Goal: Task Accomplishment & Management: Manage account settings

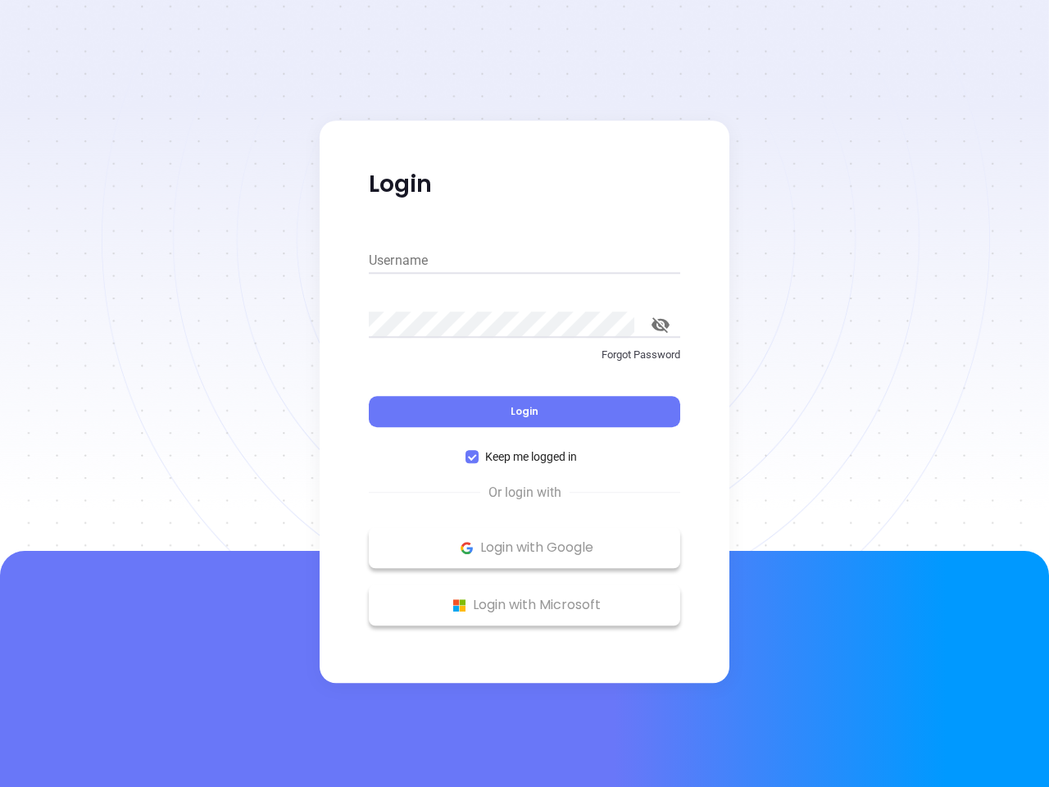
click at [525, 394] on div "Login" at bounding box center [525, 401] width 312 height 51
click at [525, 261] on input "Username" at bounding box center [525, 261] width 312 height 26
click at [661, 325] on icon "toggle password visibility" at bounding box center [661, 325] width 18 height 16
click at [525, 412] on span "Login" at bounding box center [525, 411] width 28 height 14
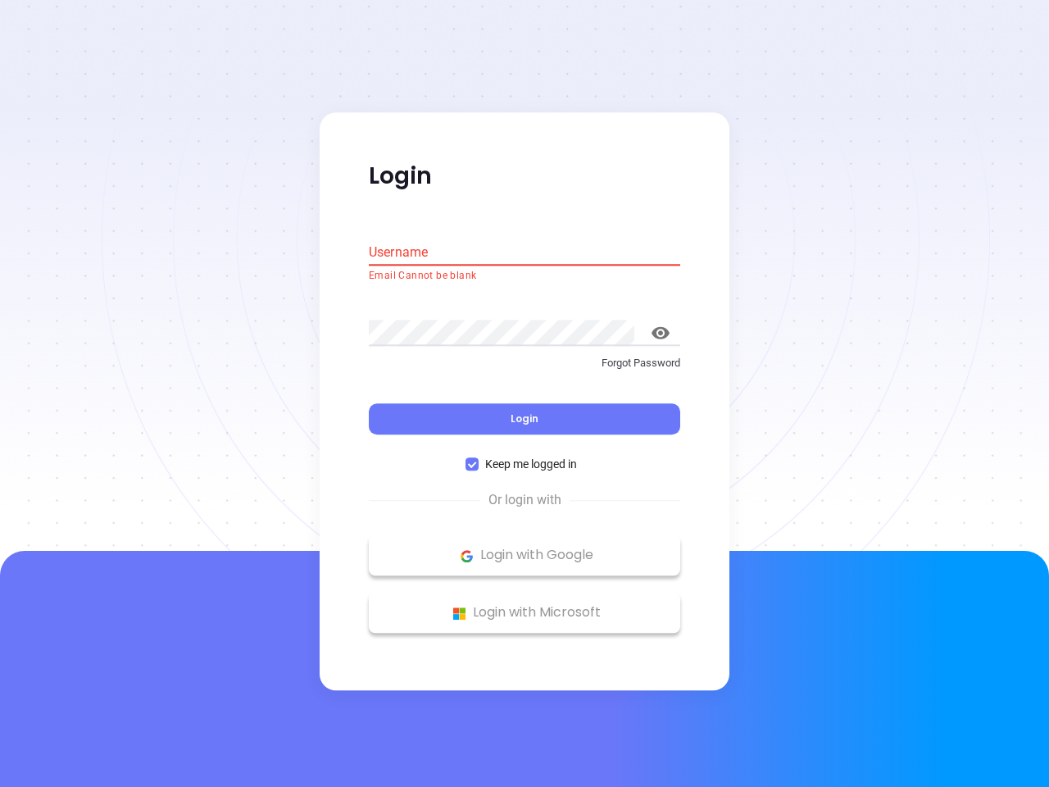
click at [525, 457] on span "Keep me logged in" at bounding box center [531, 465] width 105 height 18
click at [479, 458] on input "Keep me logged in" at bounding box center [472, 464] width 13 height 13
checkbox input "false"
click at [525, 548] on p "Login with Google" at bounding box center [524, 556] width 295 height 25
click at [525, 605] on p "Login with Microsoft" at bounding box center [524, 613] width 295 height 25
